Goal: Information Seeking & Learning: Learn about a topic

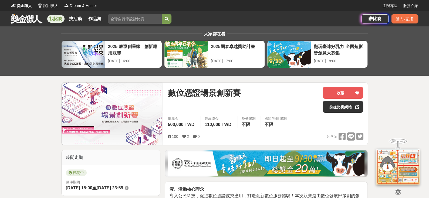
click at [184, 136] on icon at bounding box center [184, 137] width 4 height 4
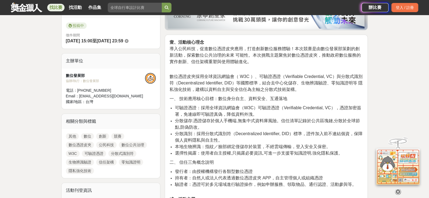
scroll to position [135, 0]
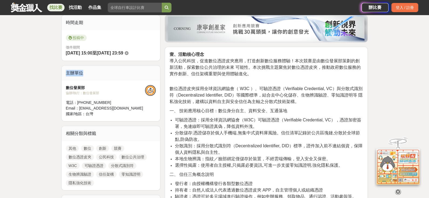
drag, startPoint x: 87, startPoint y: 74, endPoint x: 60, endPoint y: 72, distance: 27.6
click at [88, 84] on div "數位發展部 協辦/執行： 數位發展部 電話： [PHONE_NUMBER] Email： [EMAIL_ADDRESS][DOMAIN_NAME] 國家/地區…" at bounding box center [111, 101] width 99 height 40
drag, startPoint x: 89, startPoint y: 87, endPoint x: 53, endPoint y: 87, distance: 35.4
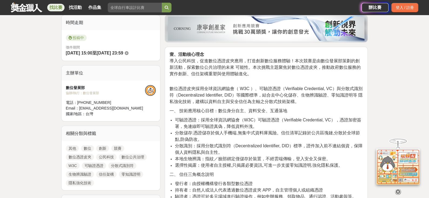
click at [68, 94] on div "協辦/執行： 數位發展部" at bounding box center [105, 93] width 79 height 5
drag, startPoint x: 83, startPoint y: 94, endPoint x: 104, endPoint y: 94, distance: 21.1
click at [104, 94] on div "協辦/執行： 數位發展部" at bounding box center [105, 93] width 79 height 5
